Goal: Use online tool/utility: Utilize a website feature to perform a specific function

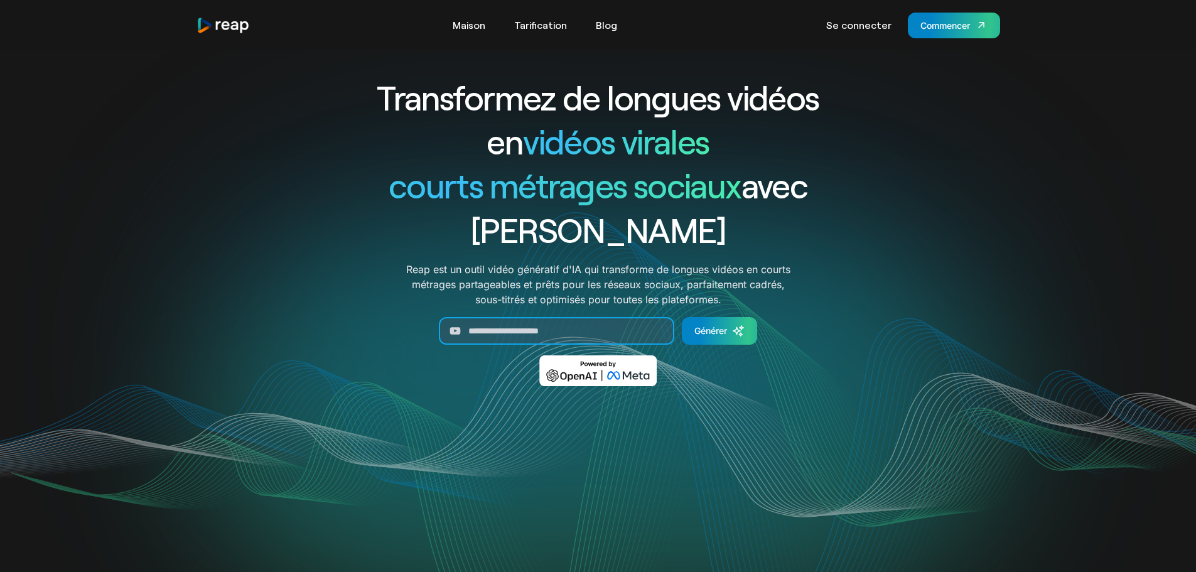
drag, startPoint x: 527, startPoint y: 294, endPoint x: 626, endPoint y: 284, distance: 99.0
click at [529, 317] on input "Générer un formulaire" at bounding box center [556, 331] width 235 height 28
paste input "**********"
type input "**********"
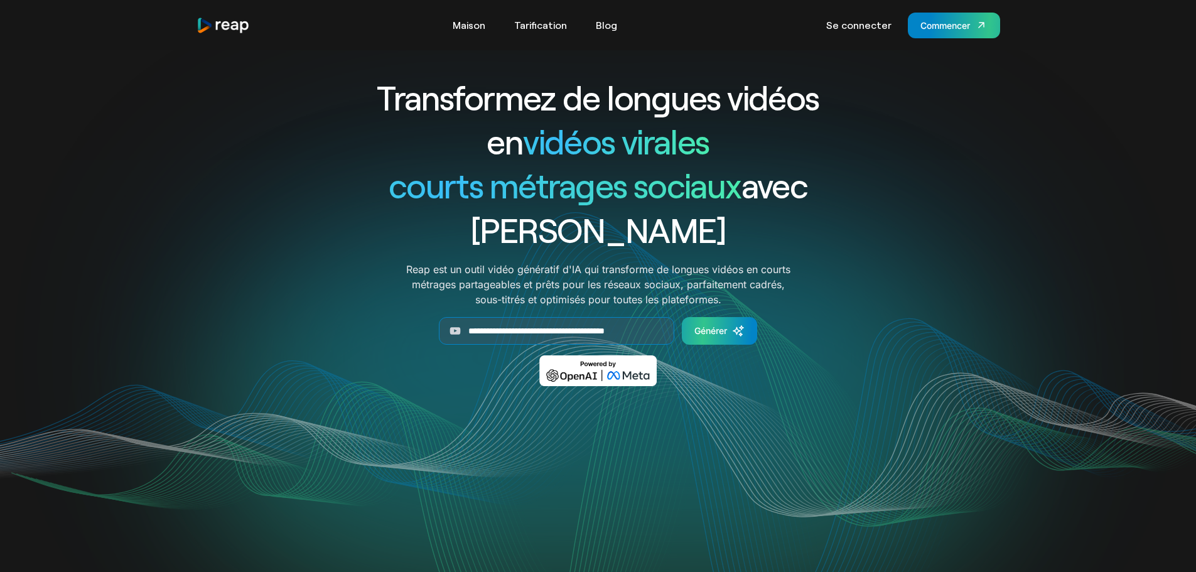
click at [715, 325] on font "Générer" at bounding box center [710, 330] width 33 height 11
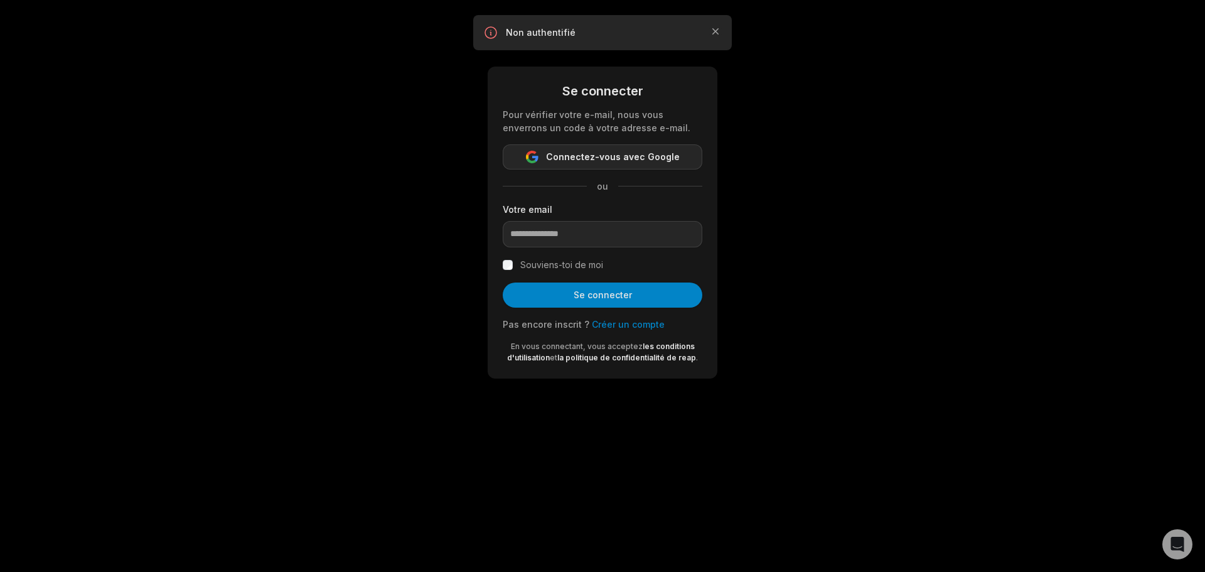
click at [631, 164] on span "Connectez-vous avec Google" at bounding box center [613, 156] width 134 height 15
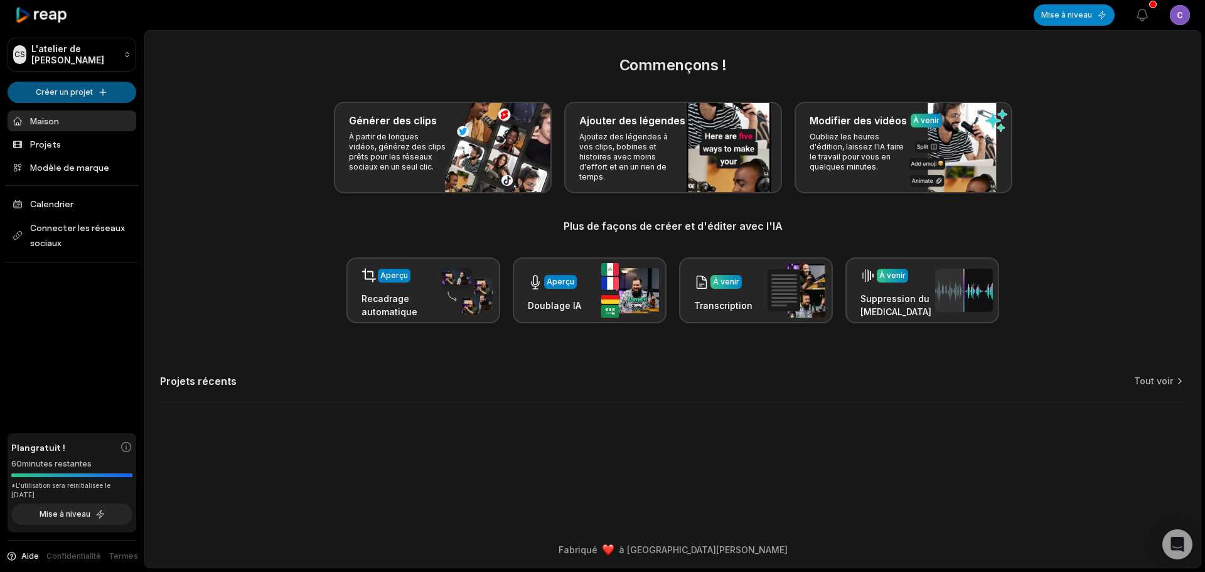
click at [78, 87] on html "CS L'atelier de [PERSON_NAME] un projet Maison Projets Modèle de marque Calendr…" at bounding box center [602, 286] width 1205 height 572
click at [199, 135] on html "CS L'atelier de [PERSON_NAME] un projet Maison Projets Modèle de marque Calendr…" at bounding box center [602, 286] width 1205 height 572
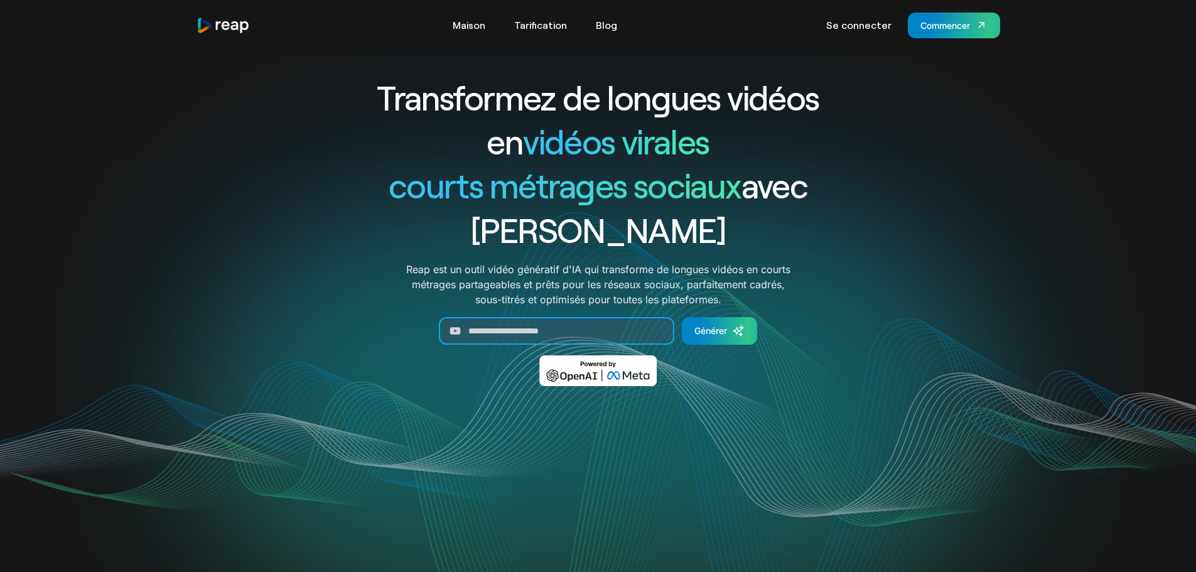
click at [545, 317] on input "Générer un formulaire" at bounding box center [556, 331] width 235 height 28
paste input "**********"
type input "**********"
click at [716, 325] on font "Générer" at bounding box center [710, 330] width 33 height 11
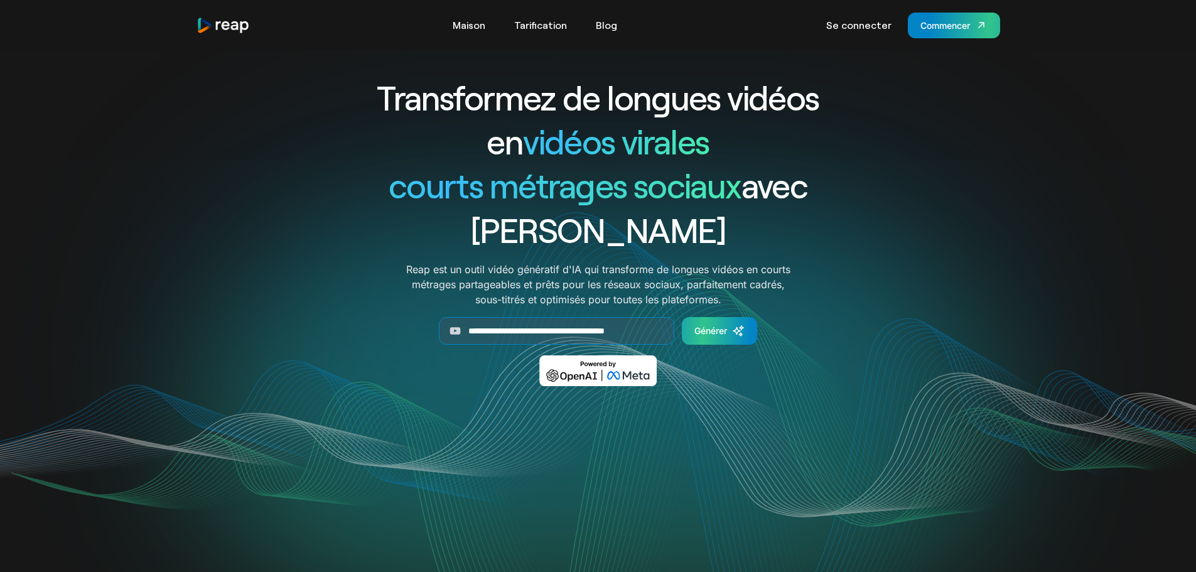
scroll to position [0, 0]
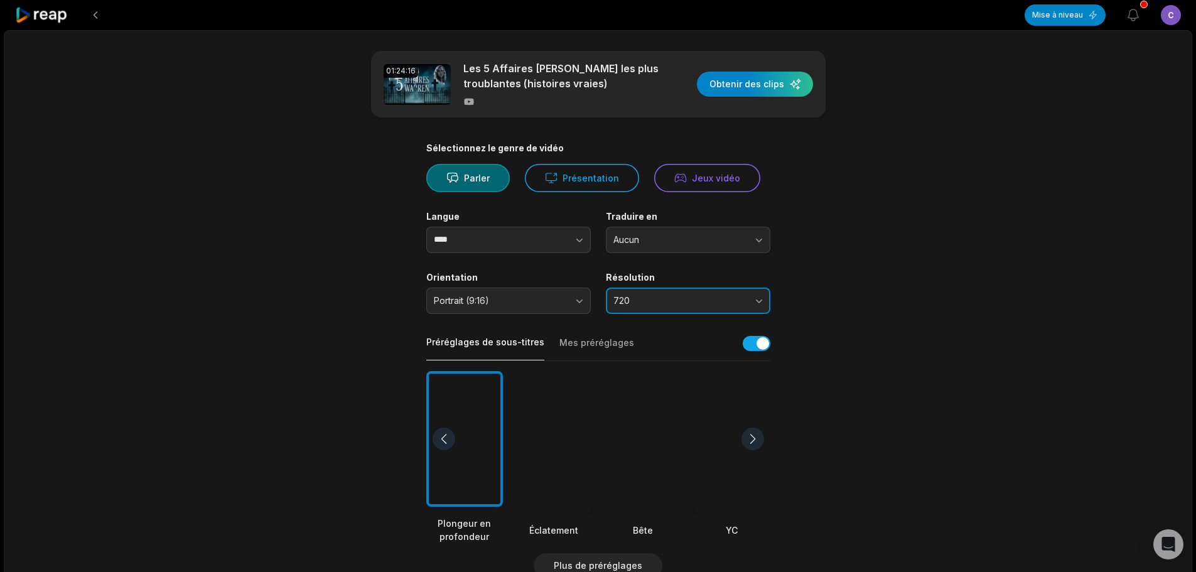
click at [758, 308] on button "720" at bounding box center [688, 300] width 164 height 26
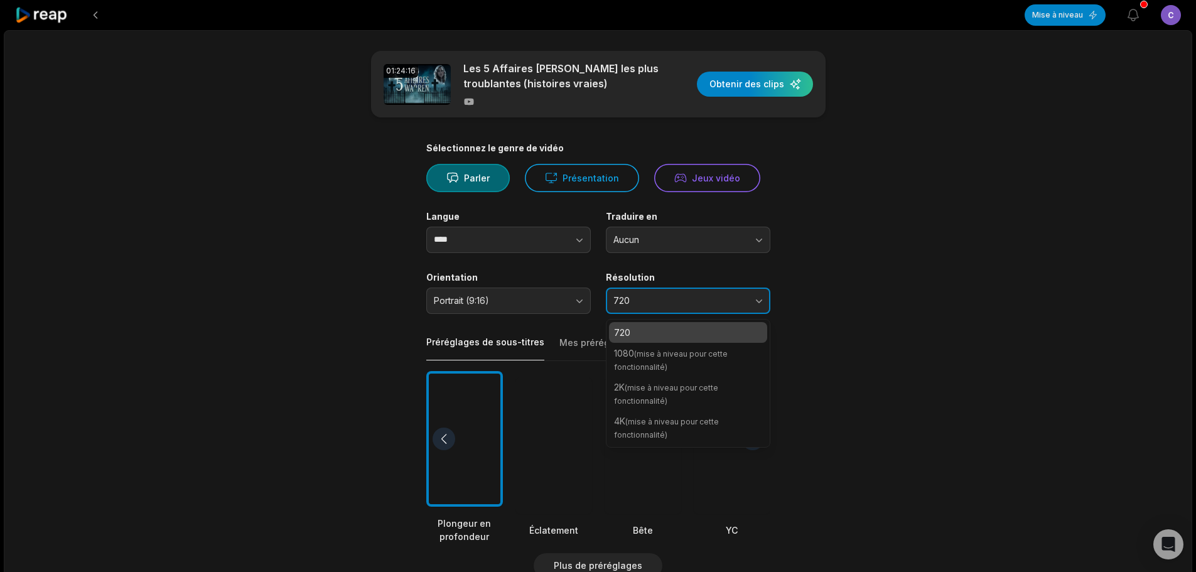
click at [747, 308] on button "720" at bounding box center [688, 300] width 164 height 26
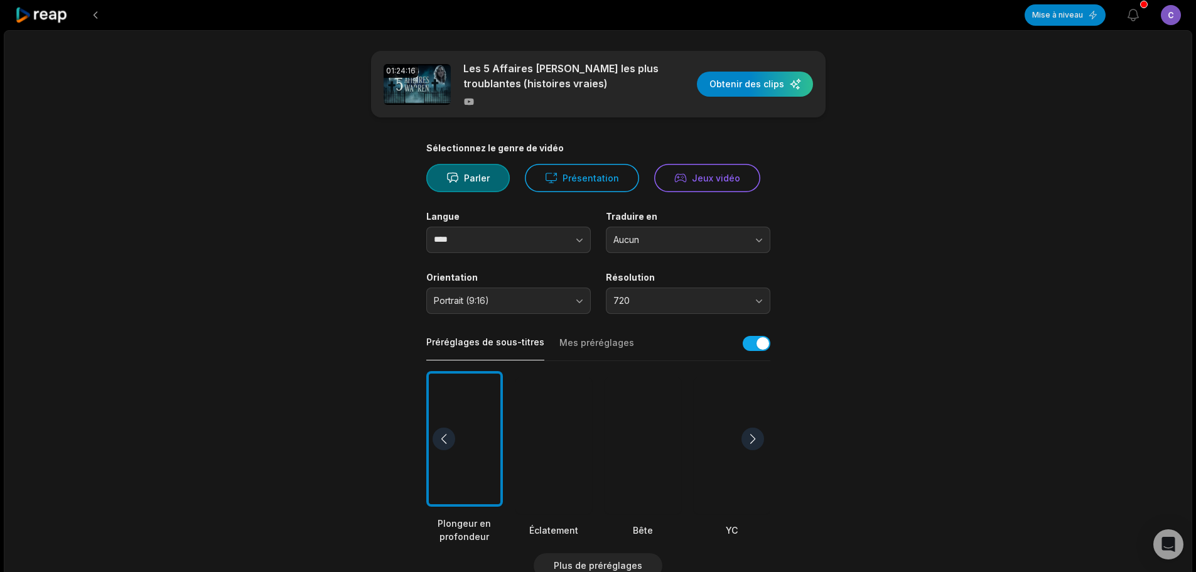
click at [839, 264] on main "01:24:16 Les 5 Affaires Warren les plus troublantes (histoires vraies) Obtenir …" at bounding box center [598, 442] width 608 height 782
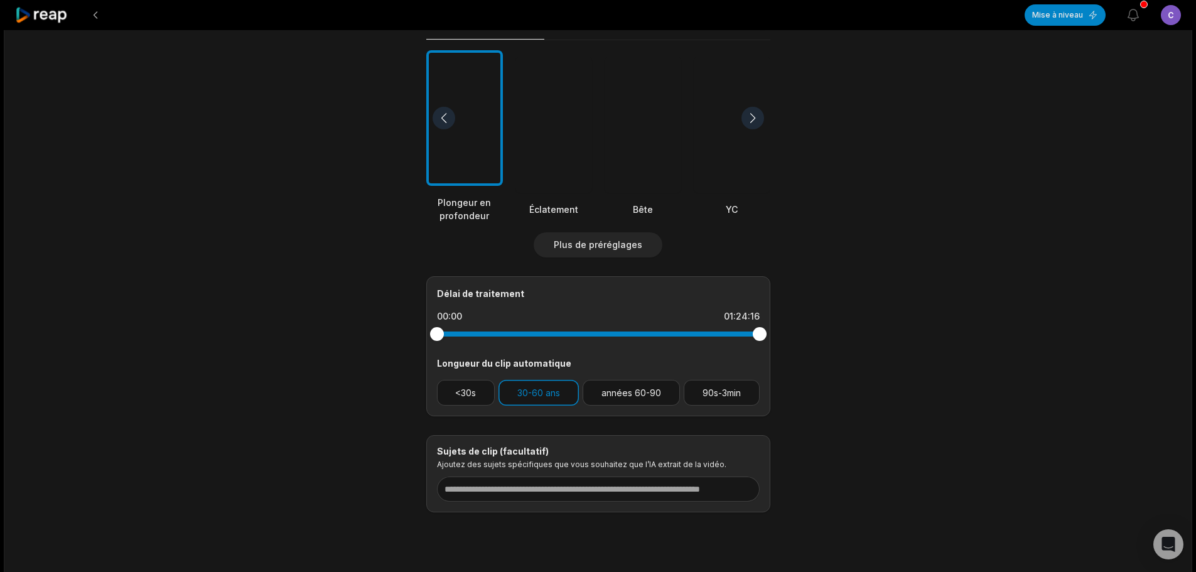
scroll to position [352, 0]
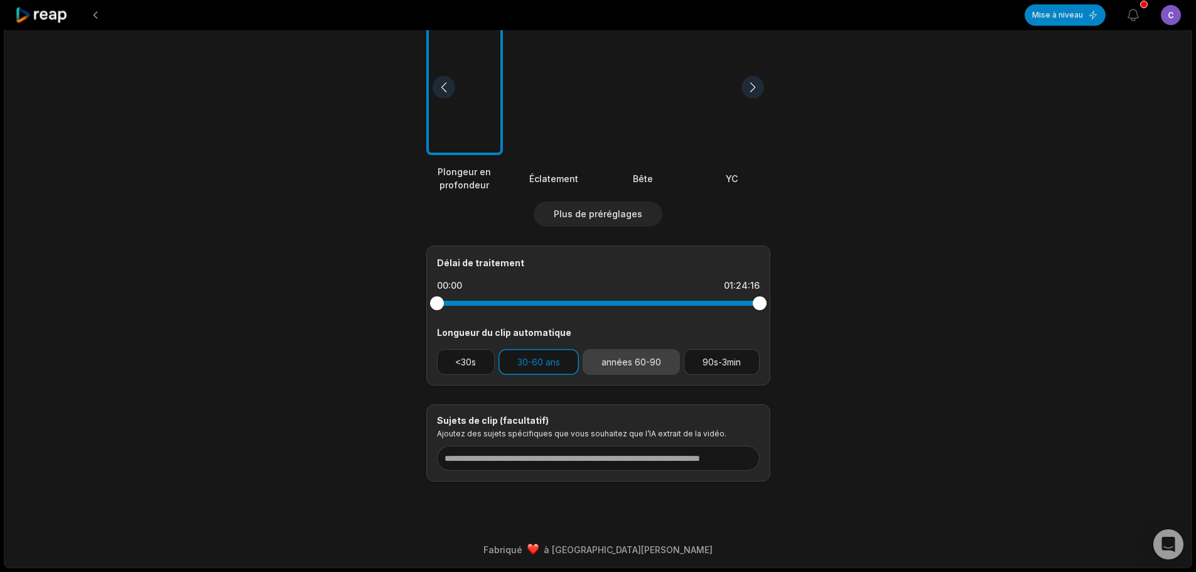
click at [633, 360] on font "années 60-90" at bounding box center [631, 362] width 60 height 11
click at [533, 368] on button "30-60 ans" at bounding box center [538, 362] width 80 height 26
click at [550, 363] on font "30-60 ans" at bounding box center [538, 362] width 43 height 11
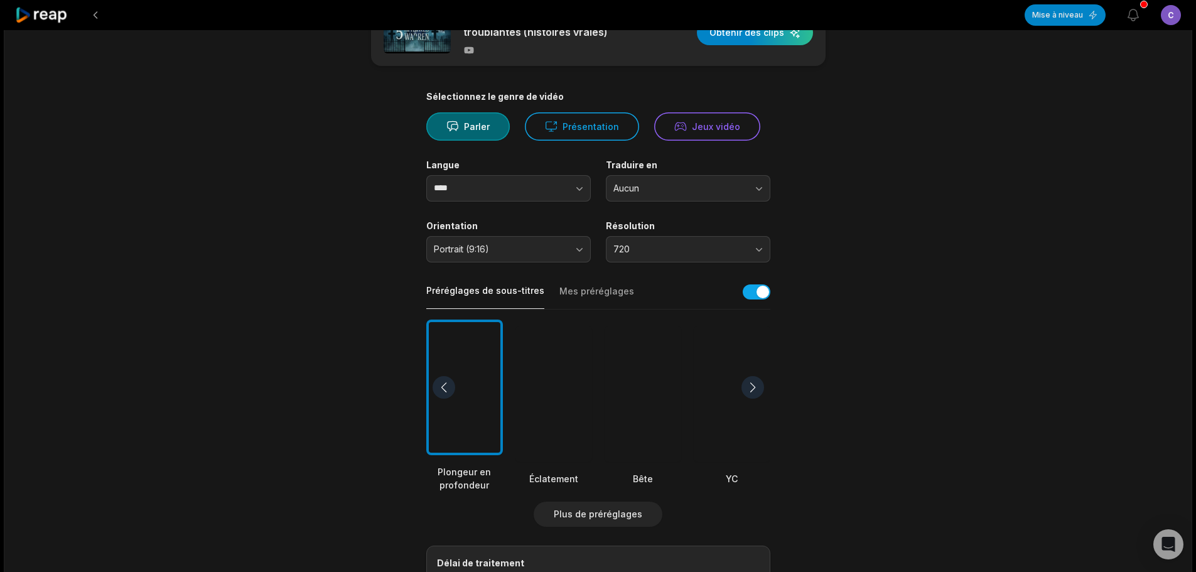
scroll to position [0, 0]
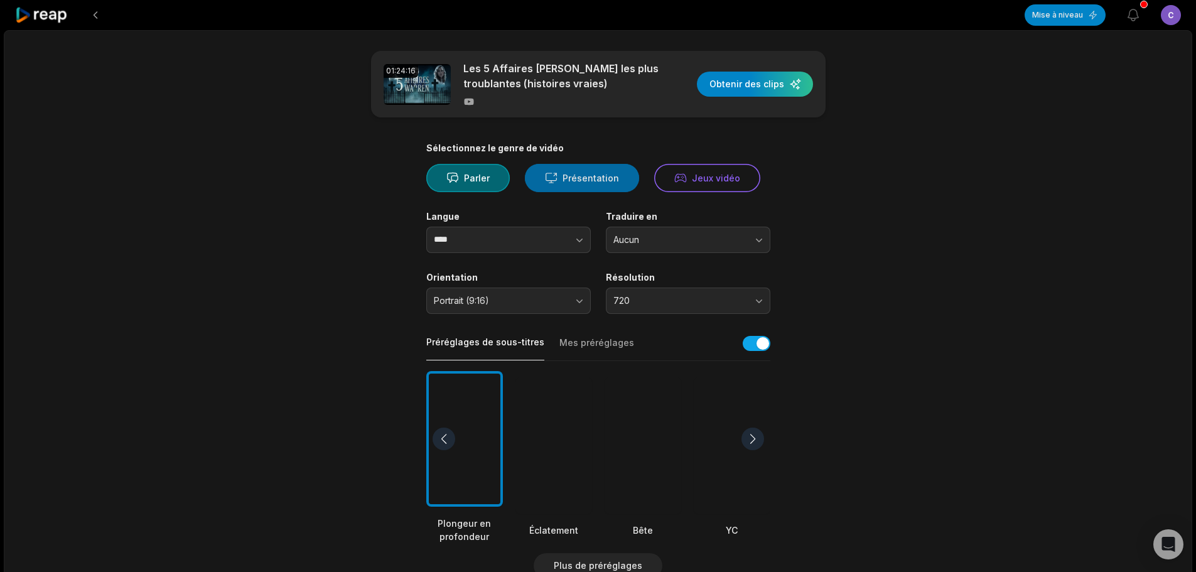
click at [590, 180] on font "Présentation" at bounding box center [590, 178] width 56 height 11
click at [775, 83] on div "button" at bounding box center [755, 84] width 116 height 25
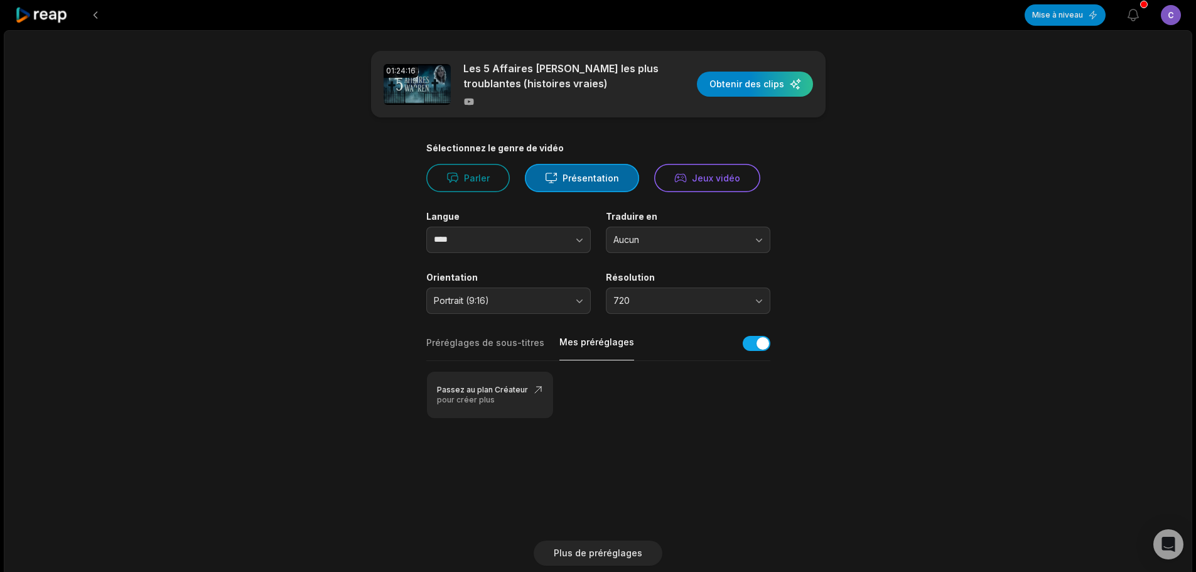
click at [590, 340] on font "Mes préréglages" at bounding box center [596, 341] width 75 height 11
click at [484, 346] on font "Préréglages de sous-titres" at bounding box center [485, 342] width 118 height 11
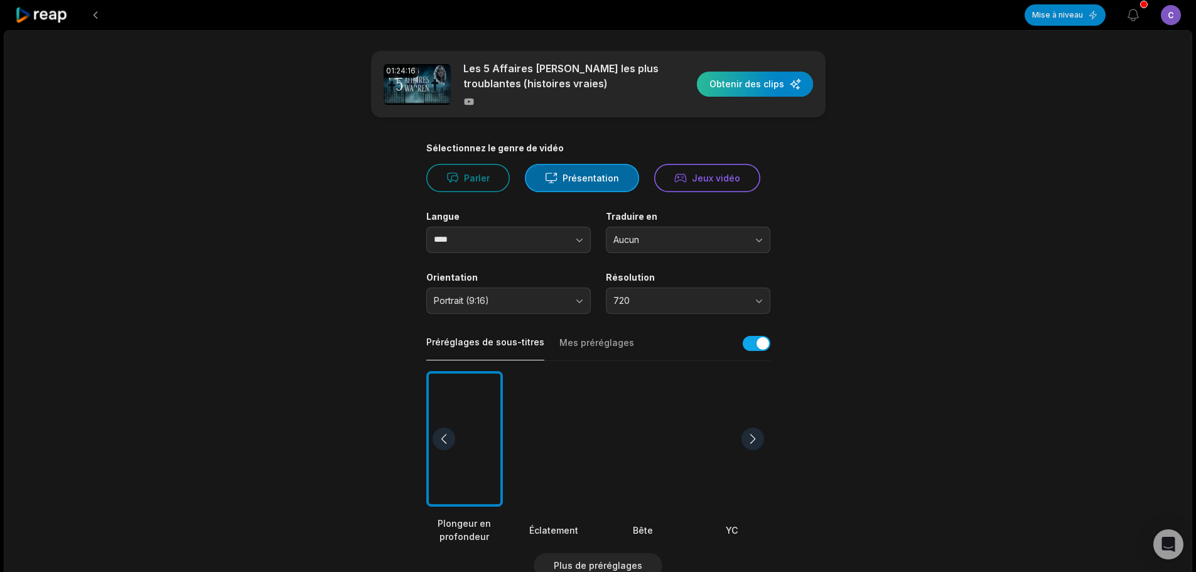
click at [766, 85] on div "button" at bounding box center [755, 84] width 116 height 25
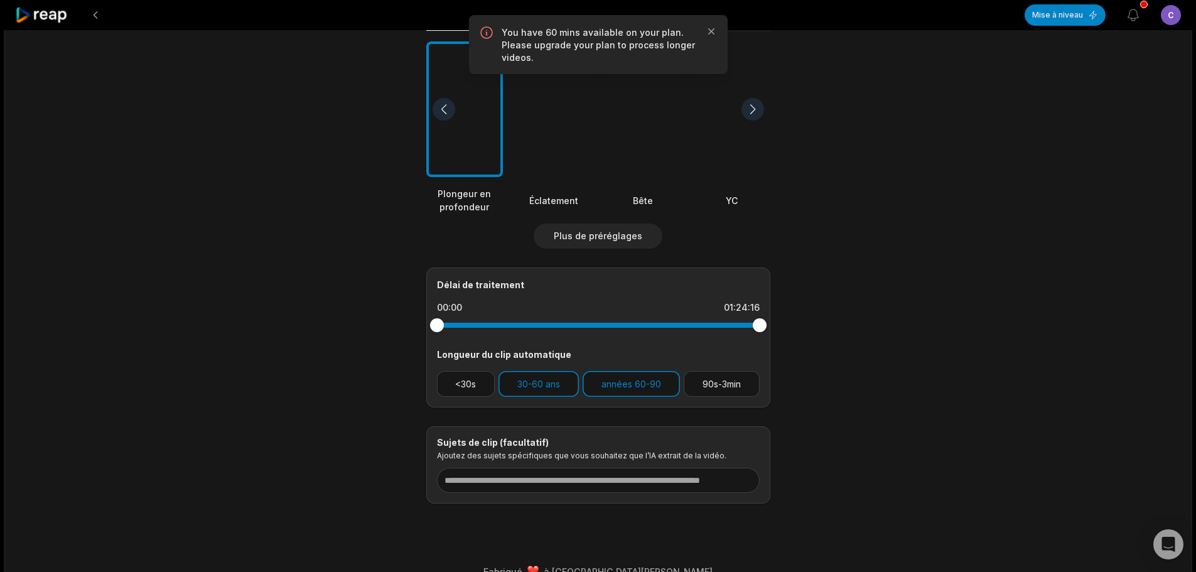
scroll to position [352, 0]
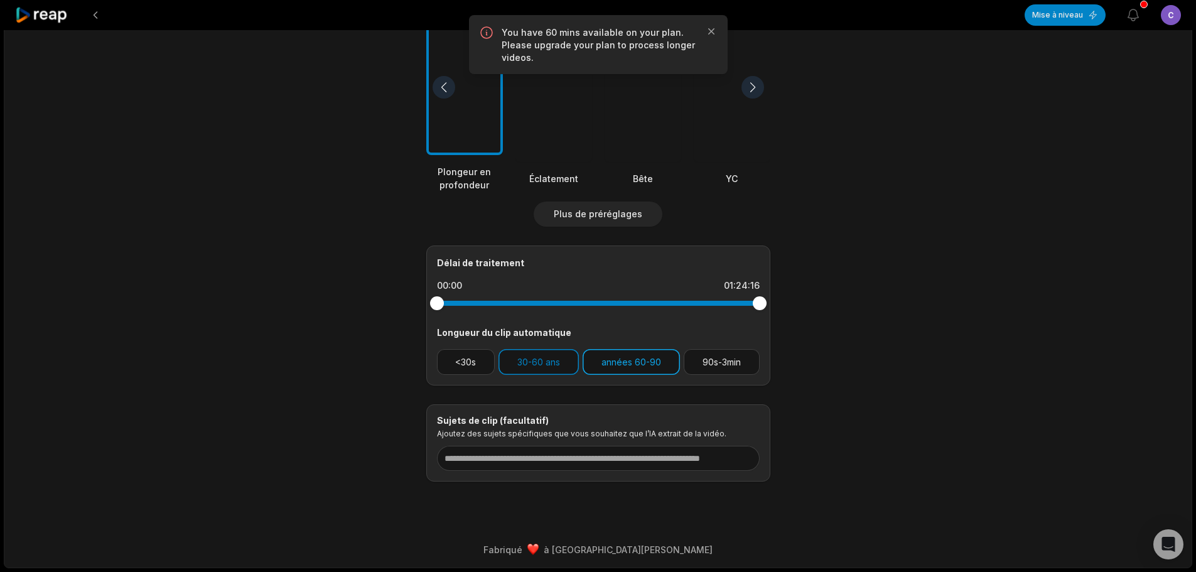
click at [645, 358] on font "années 60-90" at bounding box center [631, 362] width 60 height 11
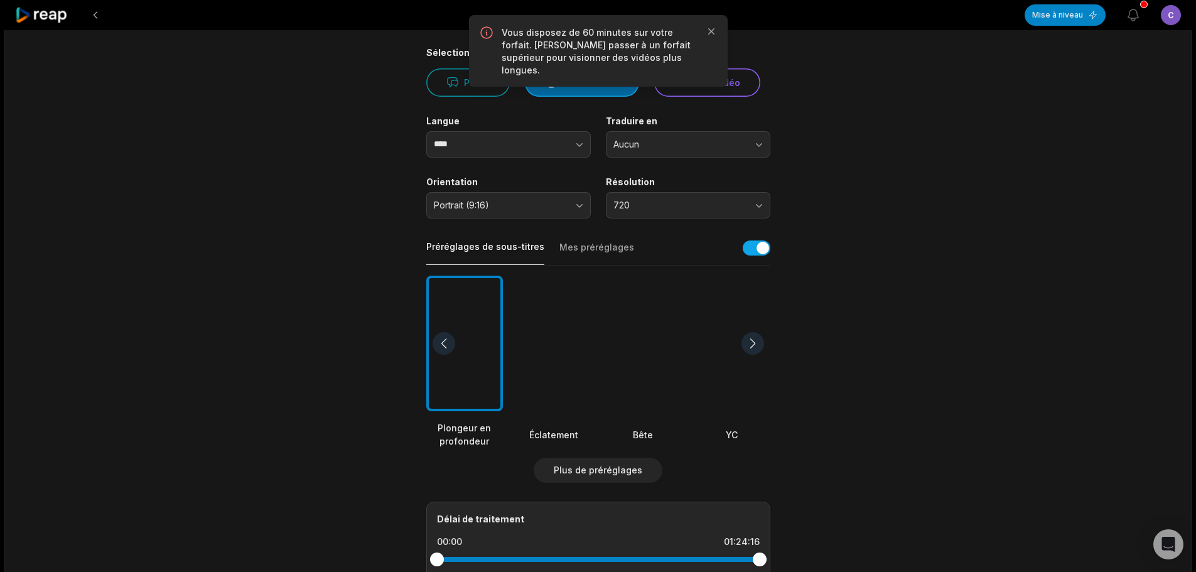
scroll to position [0, 0]
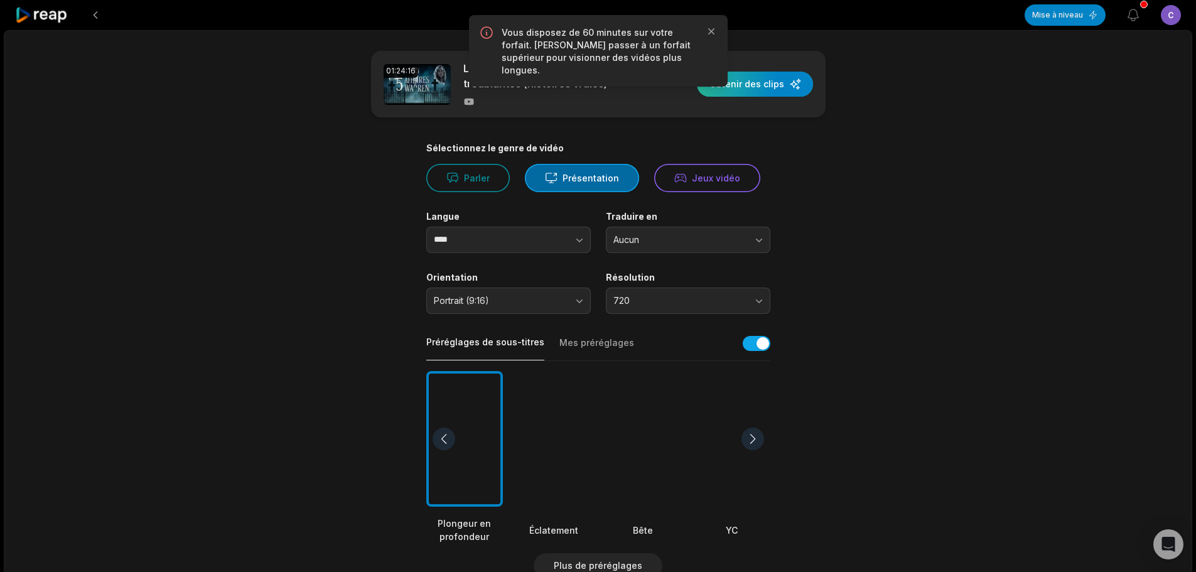
click at [771, 84] on div "button" at bounding box center [755, 84] width 116 height 25
click at [711, 30] on icon "button" at bounding box center [711, 31] width 13 height 13
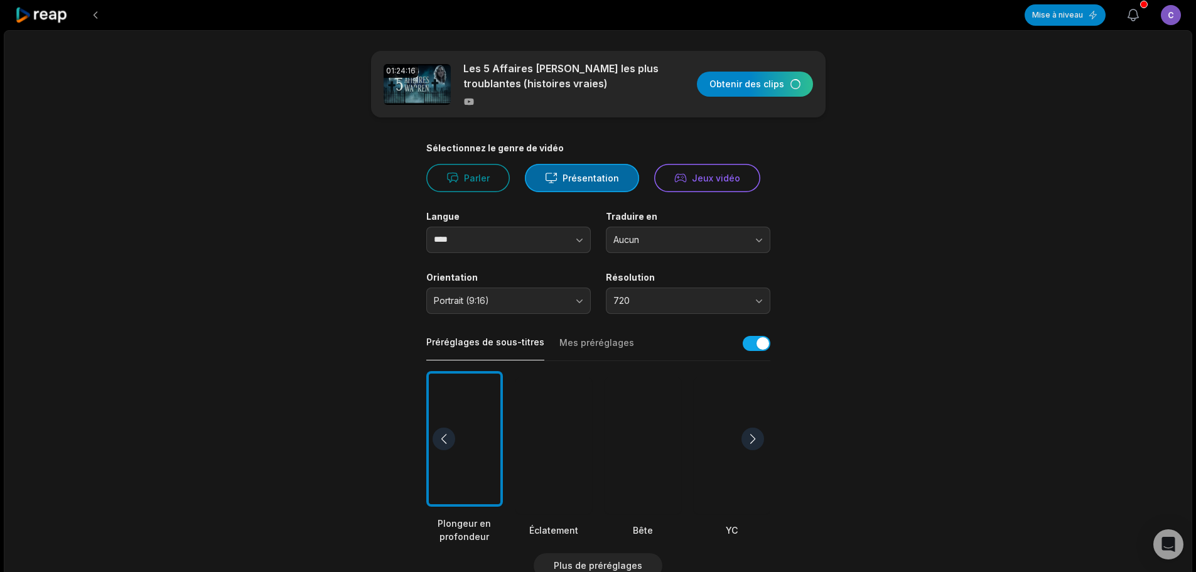
click at [1136, 19] on icon "button" at bounding box center [1132, 15] width 15 height 15
click at [1132, 11] on icon "button" at bounding box center [1132, 15] width 15 height 15
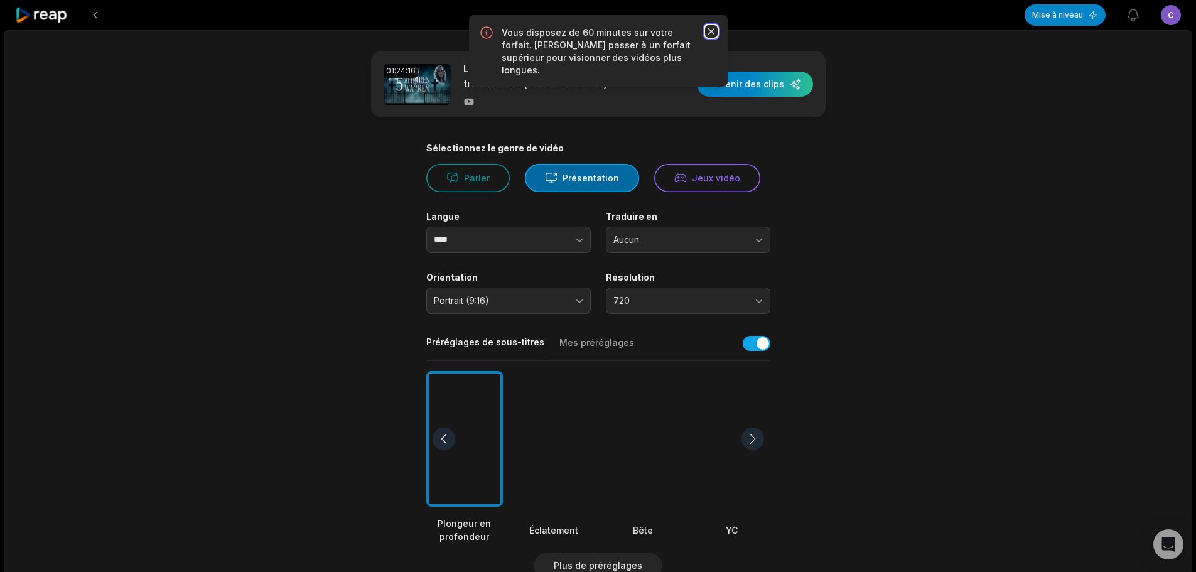
click at [714, 27] on icon "button" at bounding box center [711, 31] width 13 height 13
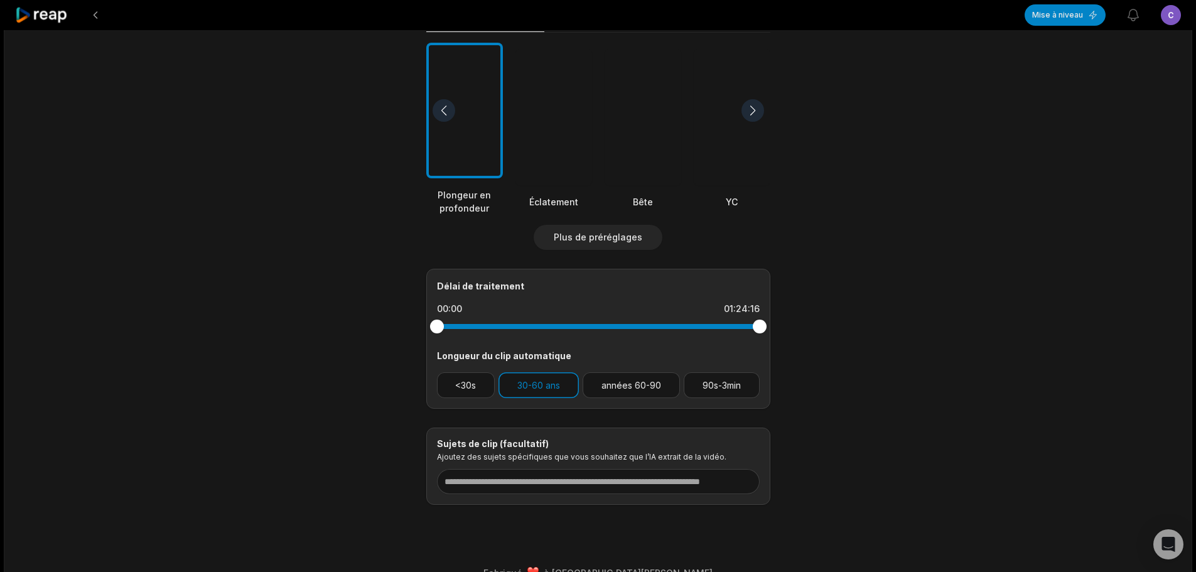
scroll to position [352, 0]
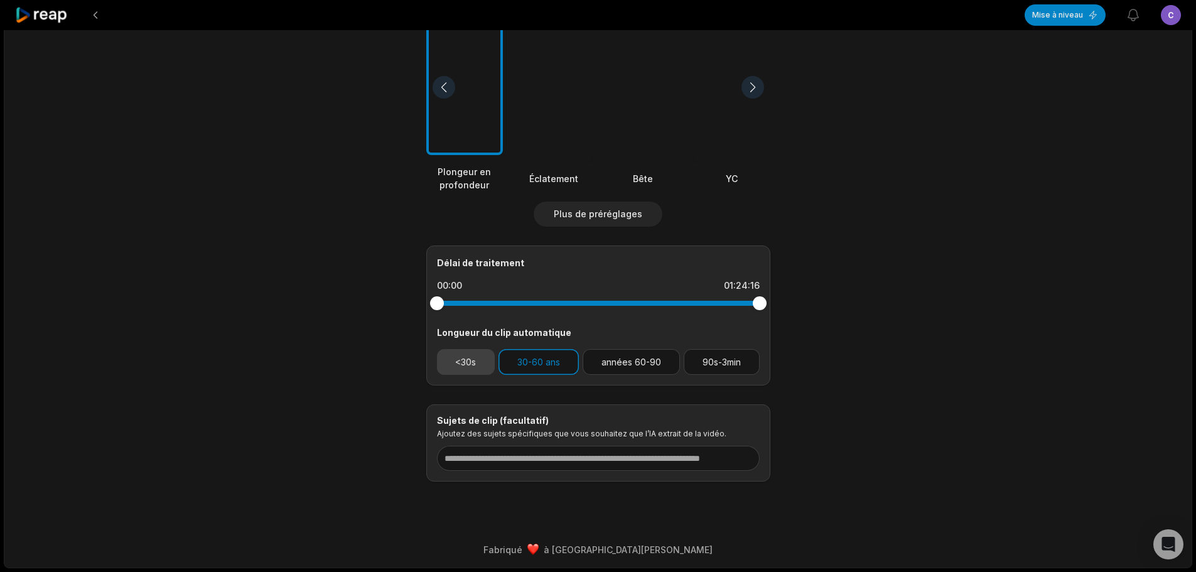
click at [483, 368] on button "<30s" at bounding box center [466, 362] width 58 height 26
click at [531, 362] on font "30-60 ans" at bounding box center [538, 362] width 43 height 11
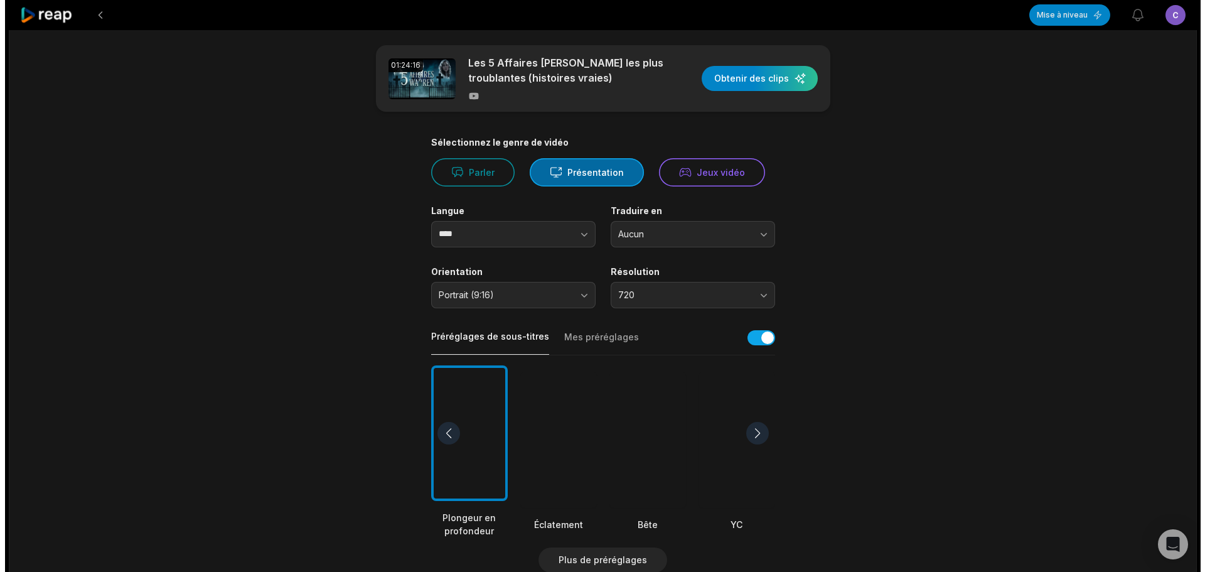
scroll to position [0, 0]
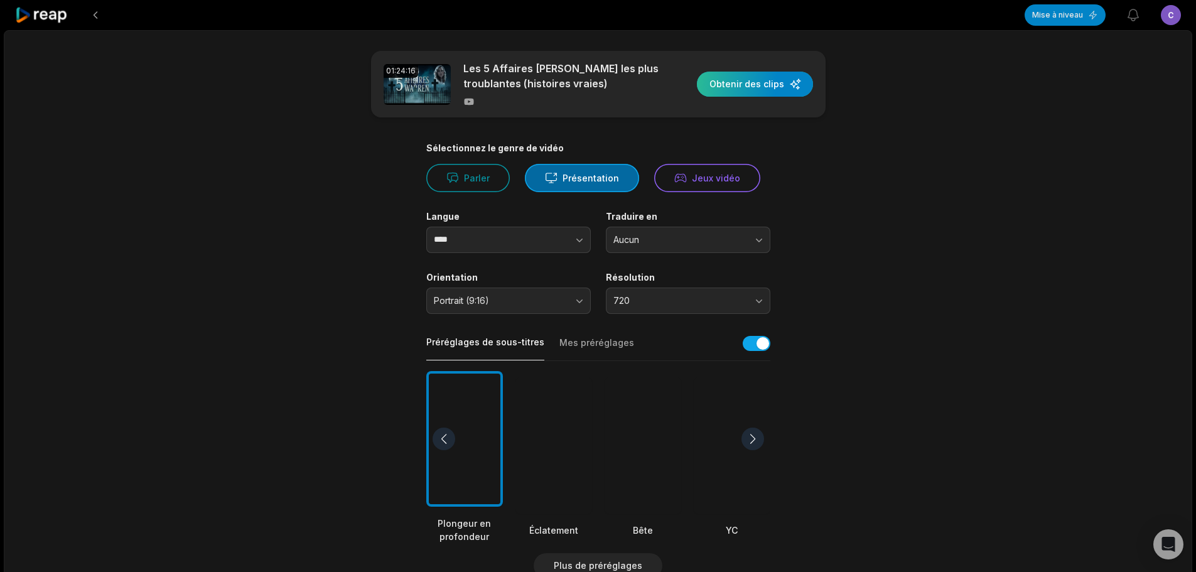
click at [758, 87] on div "button" at bounding box center [755, 84] width 116 height 25
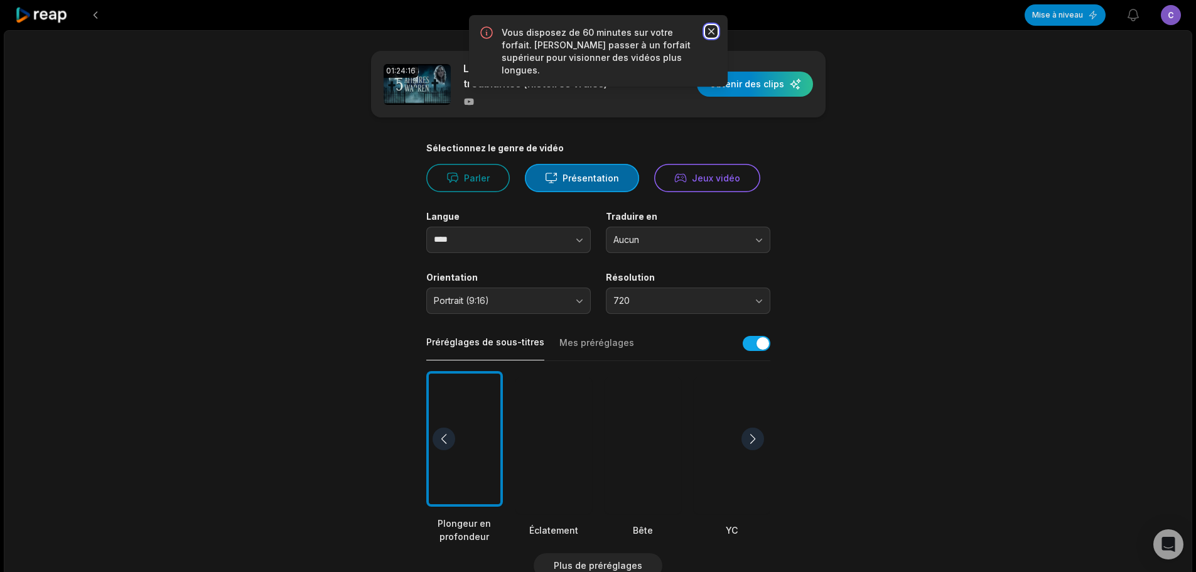
click at [713, 32] on icon "button" at bounding box center [711, 31] width 13 height 13
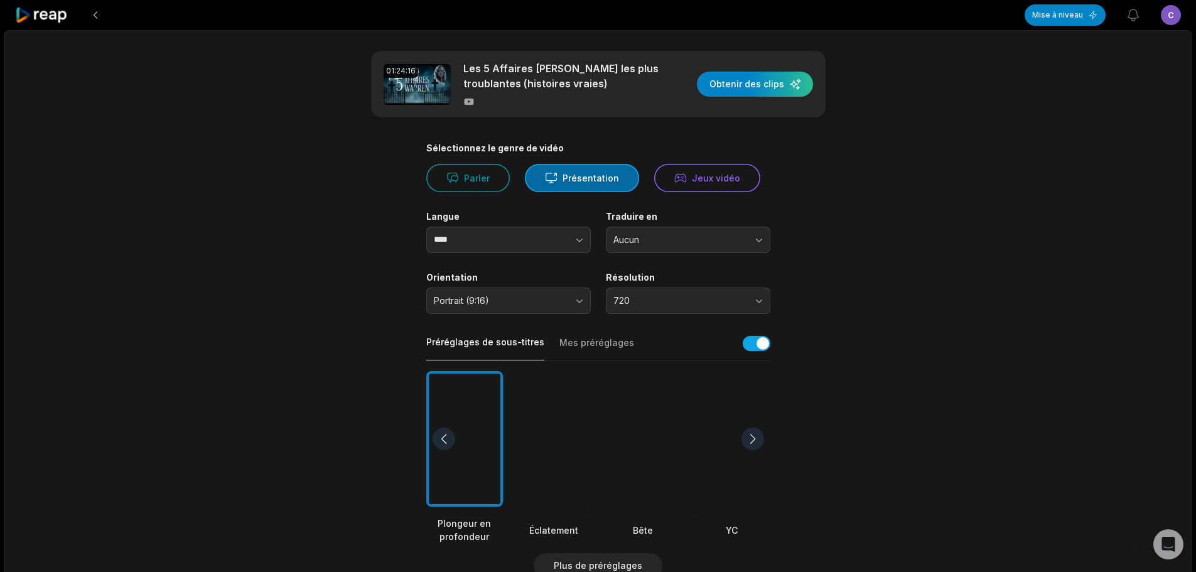
click at [50, 14] on icon at bounding box center [41, 15] width 53 height 17
